Goal: Check status: Check status

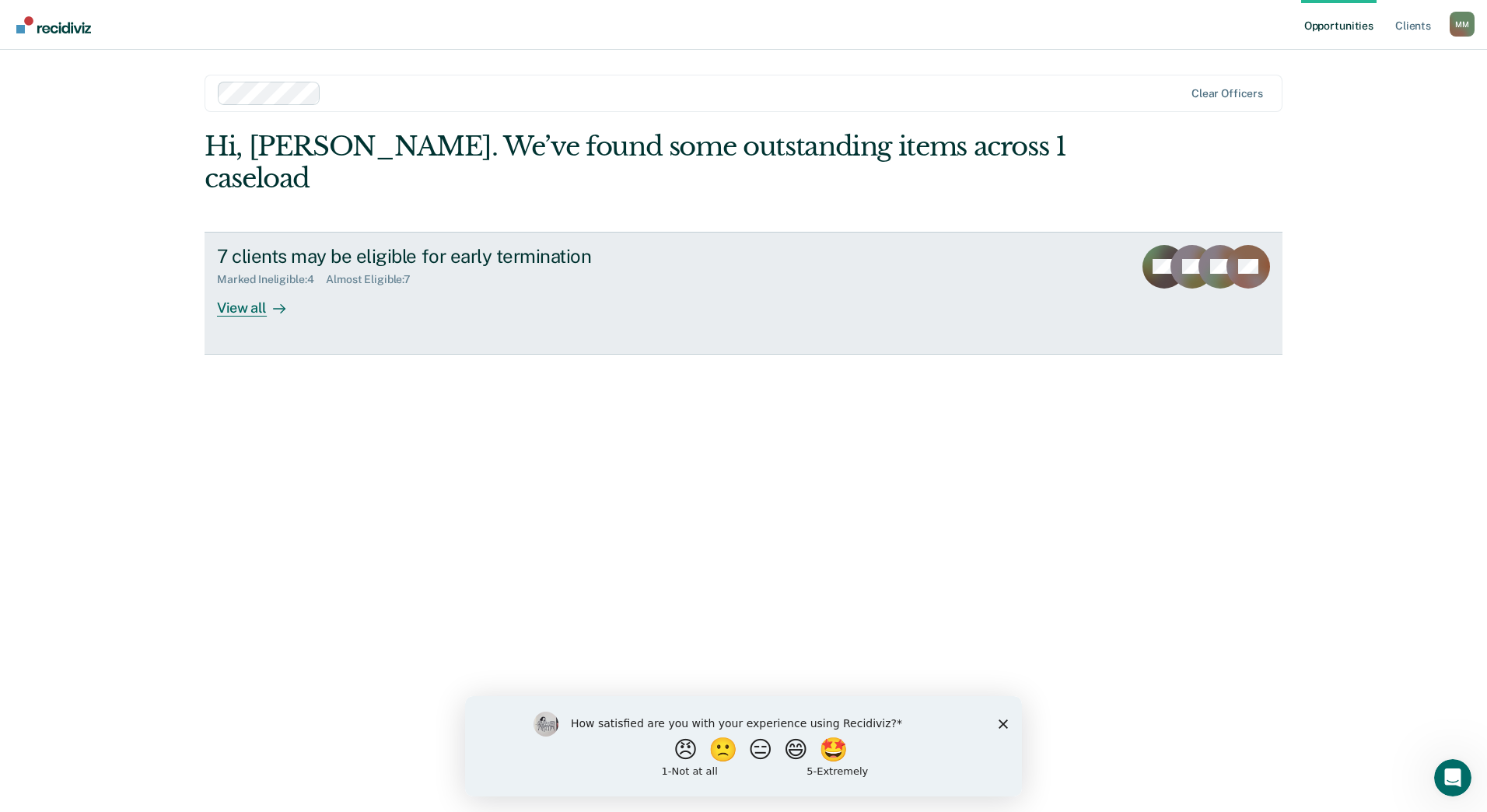
click at [255, 286] on div "View all" at bounding box center [260, 301] width 87 height 30
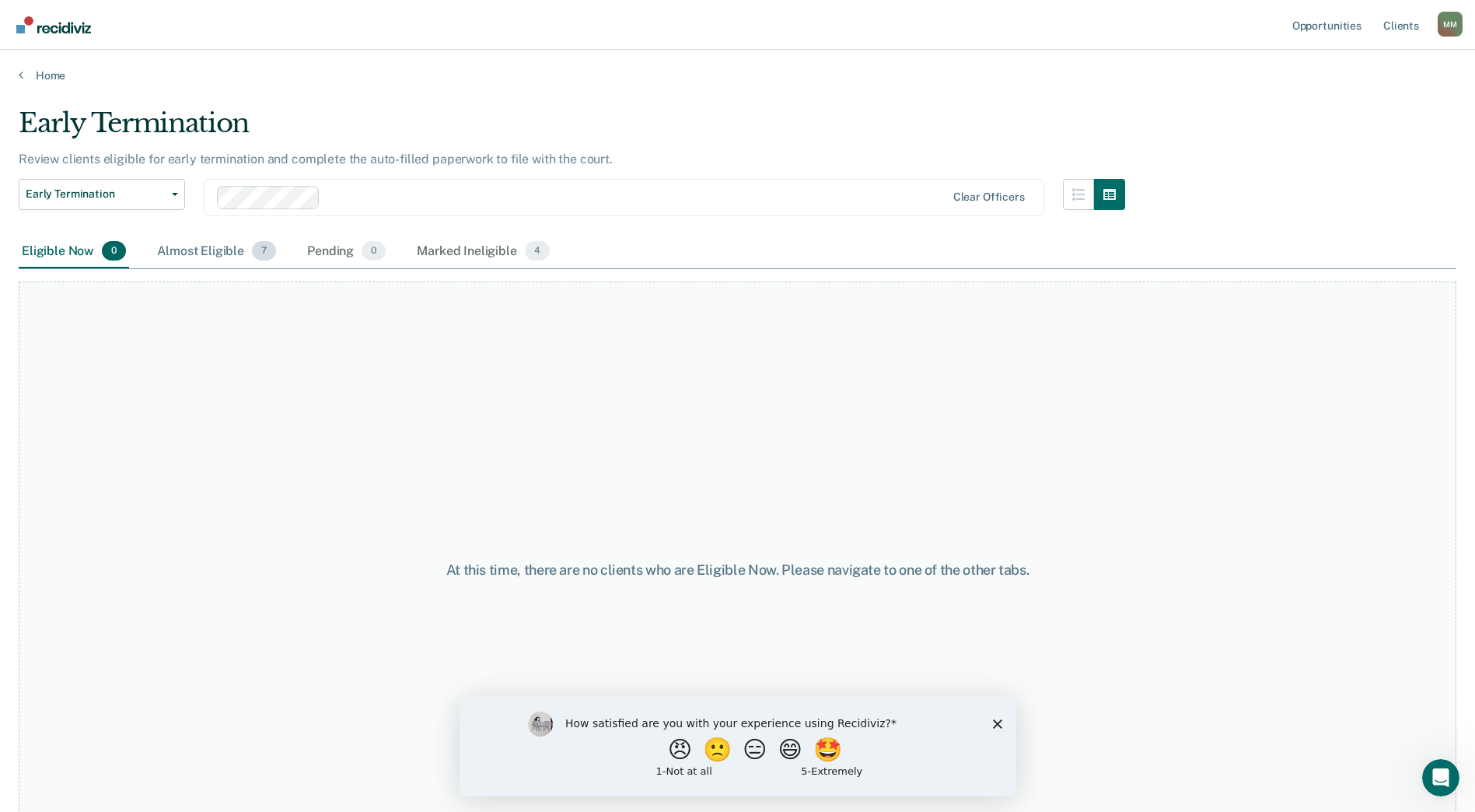
click at [194, 248] on div "Almost Eligible 7" at bounding box center [217, 252] width 125 height 34
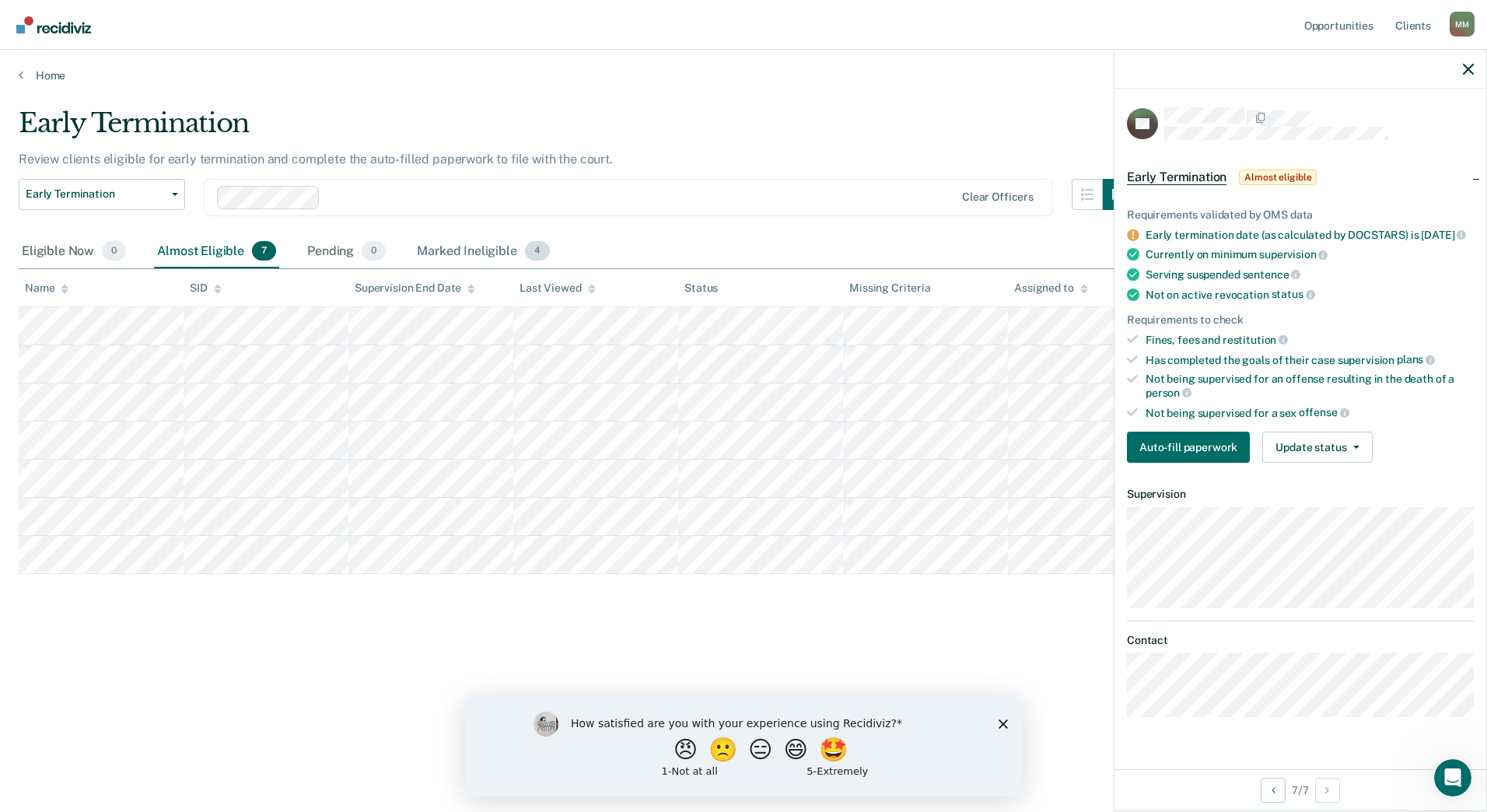
click at [472, 251] on div "Marked Ineligible 4" at bounding box center [483, 252] width 139 height 34
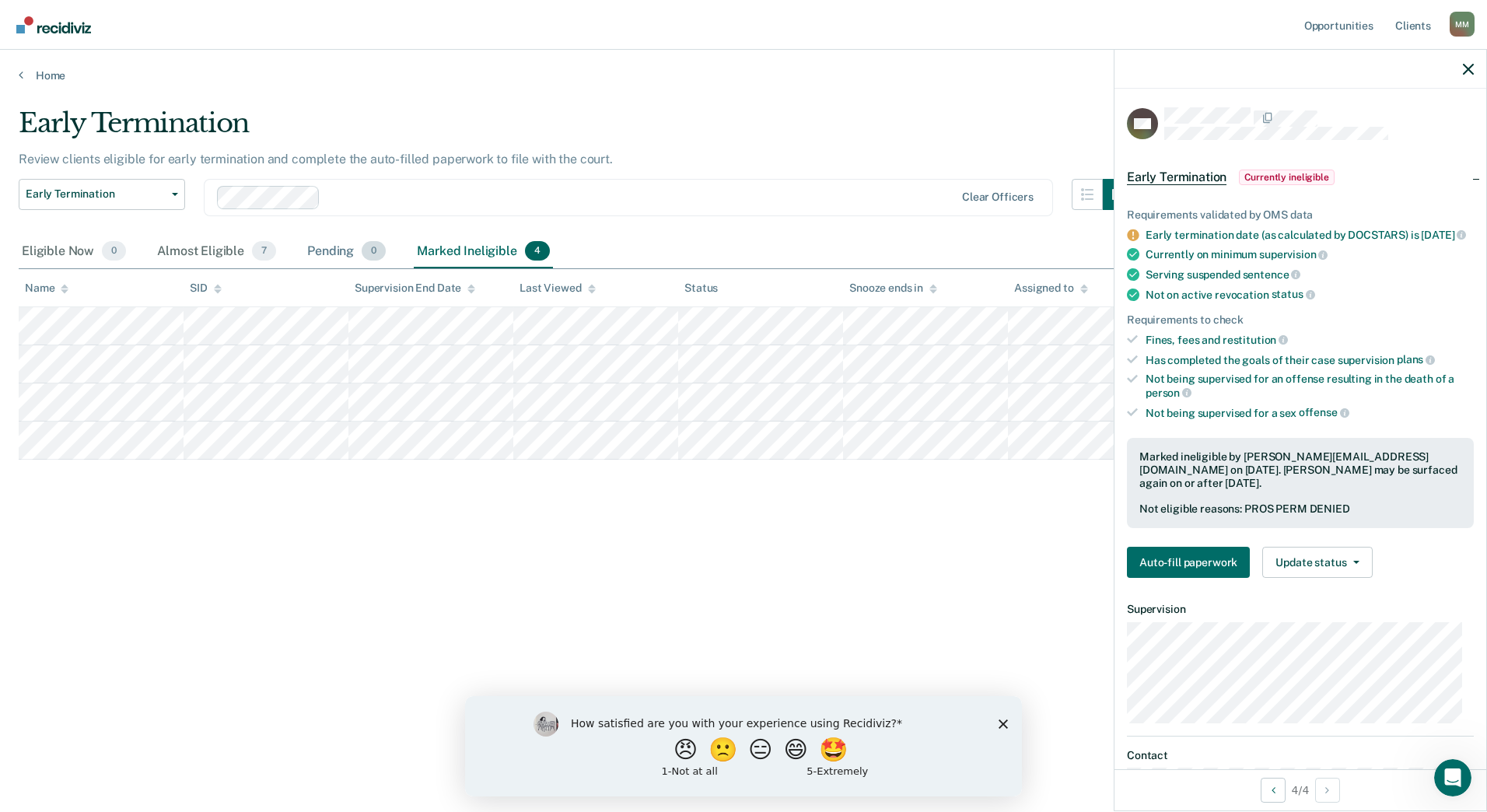
click at [332, 256] on div "Pending 0" at bounding box center [346, 252] width 84 height 34
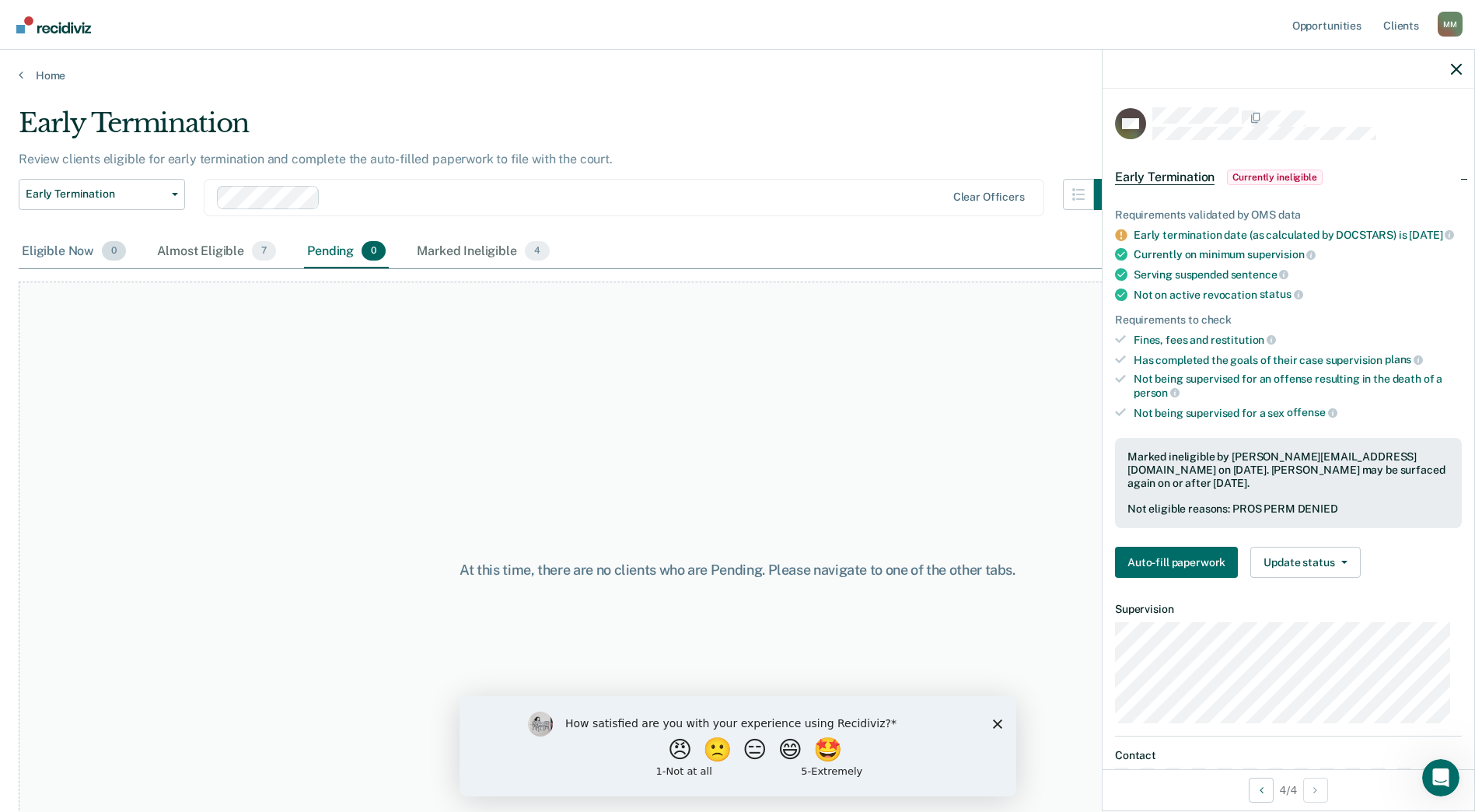
click at [120, 256] on span "0" at bounding box center [113, 251] width 24 height 20
